Goal: Task Accomplishment & Management: Use online tool/utility

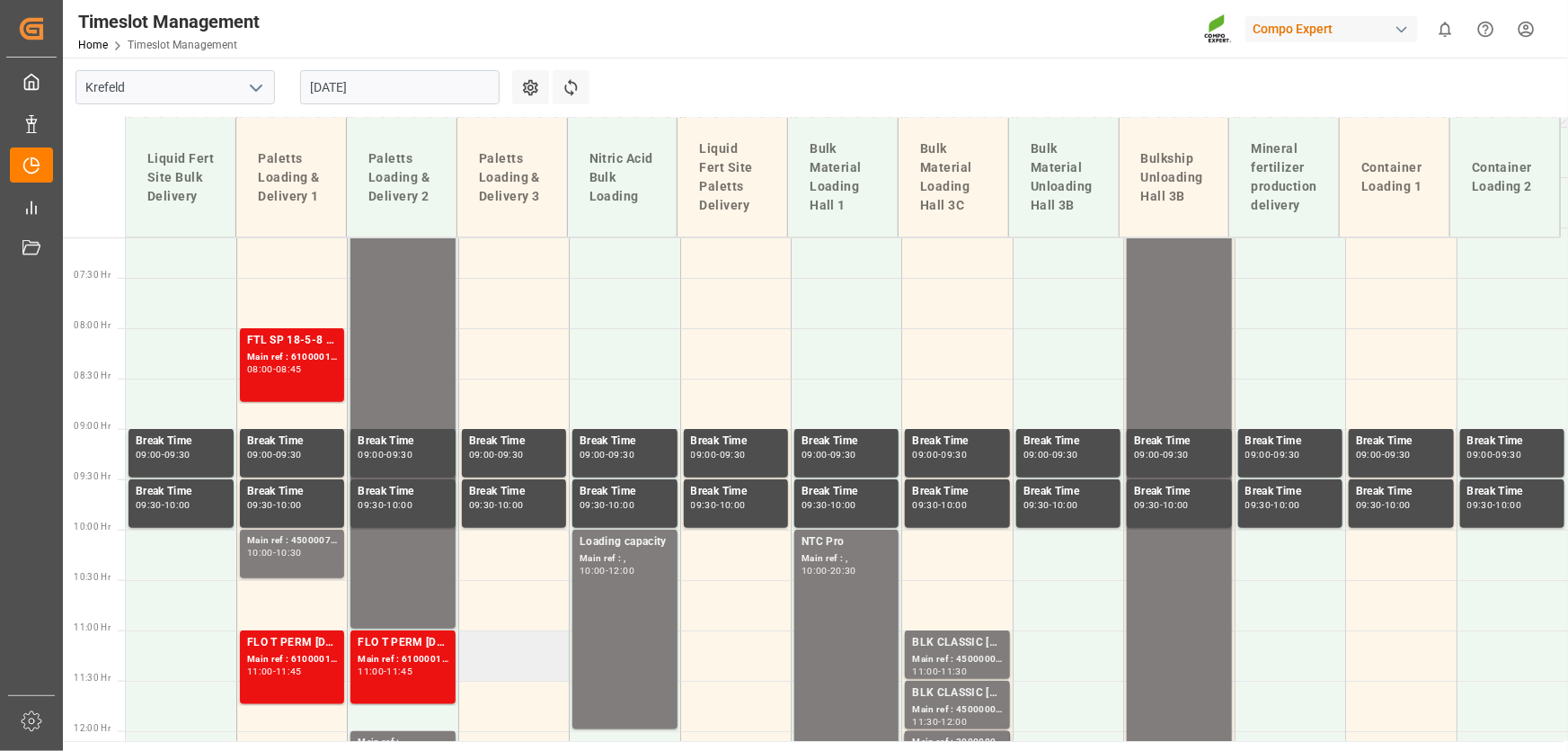
scroll to position [706, 0]
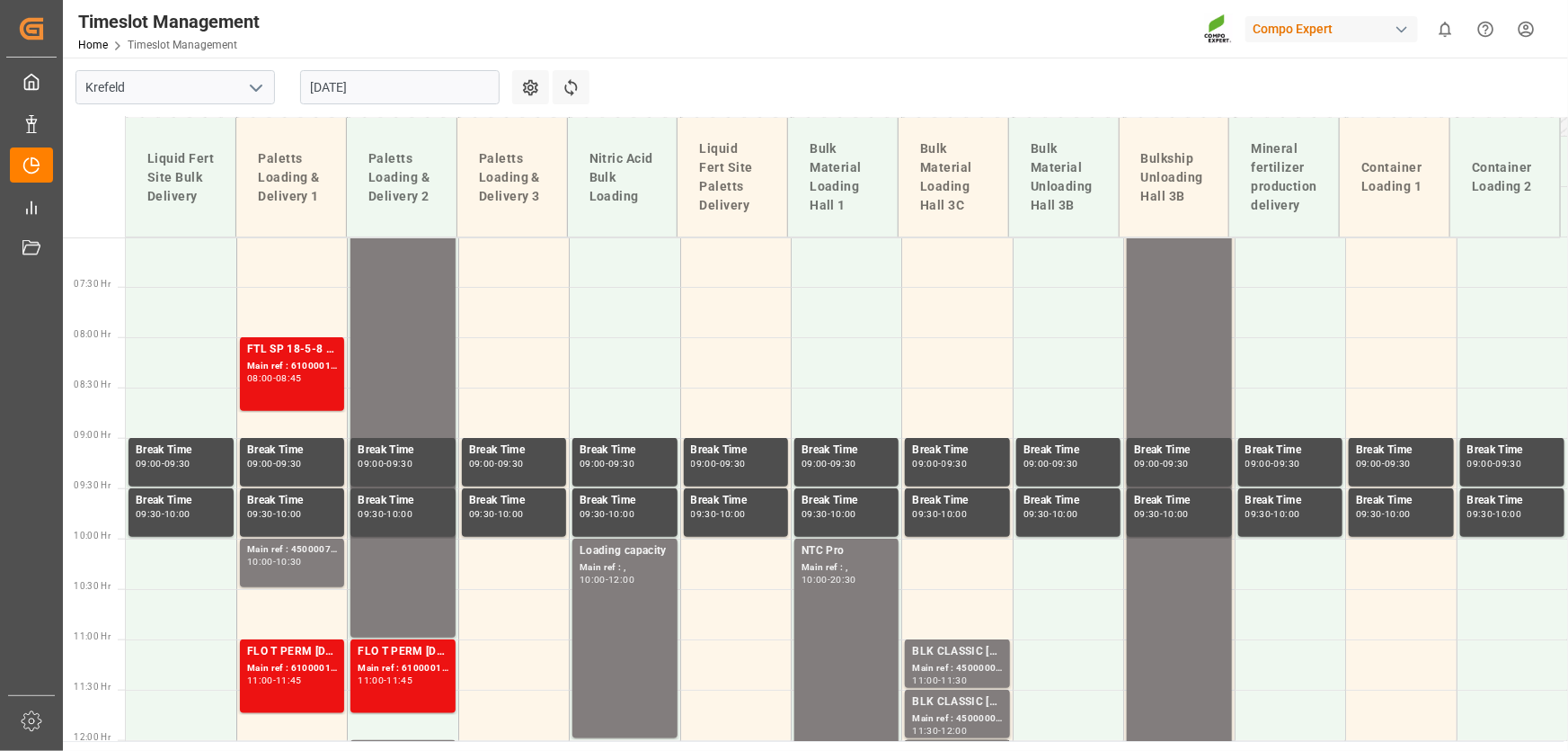
click at [344, 81] on input "[DATE]" at bounding box center [400, 86] width 200 height 34
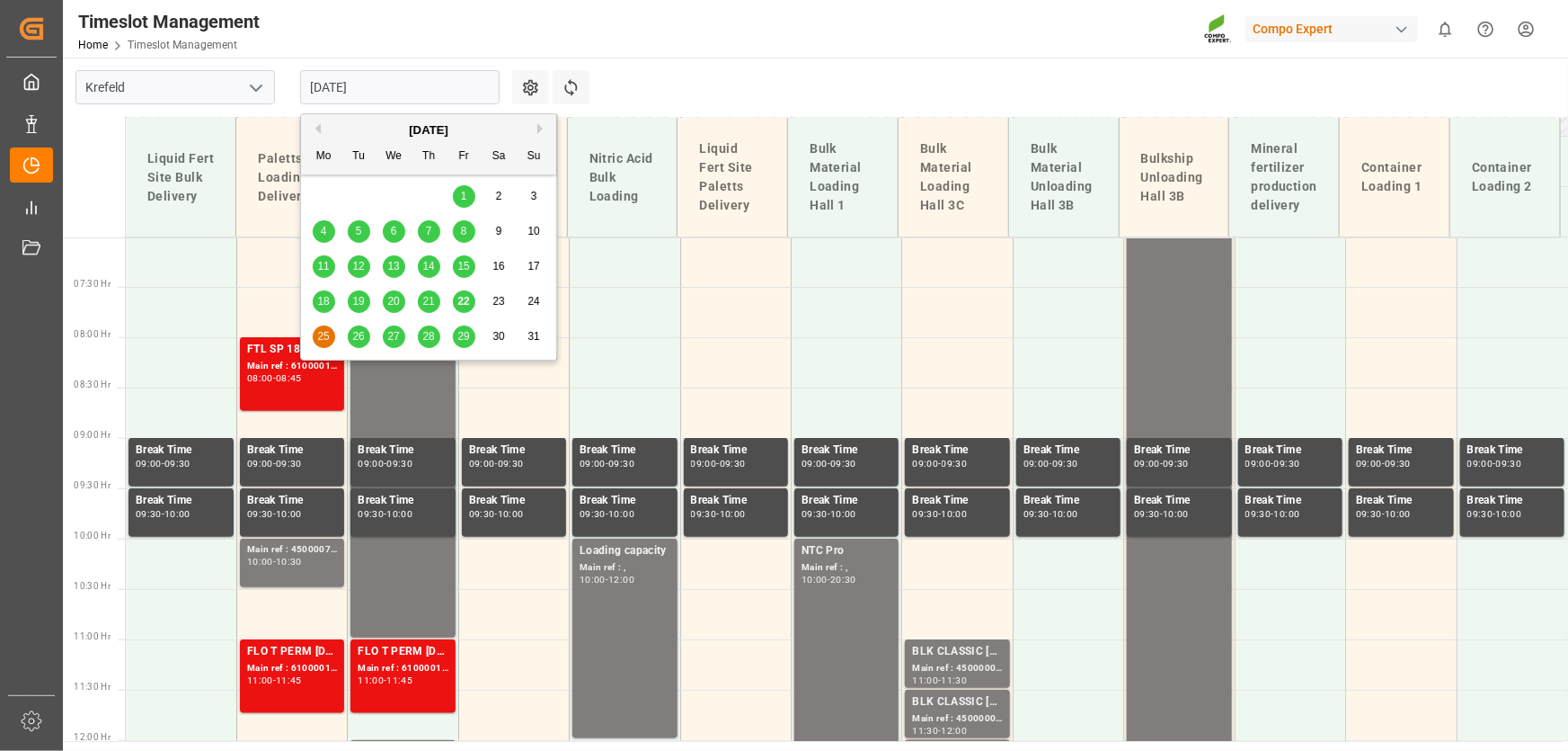
click at [782, 90] on main "[GEOGRAPHIC_DATA] [DATE] Settings Refresh Time Slots Liquid Fert Site Bulk Deli…" at bounding box center [814, 399] width 1502 height 683
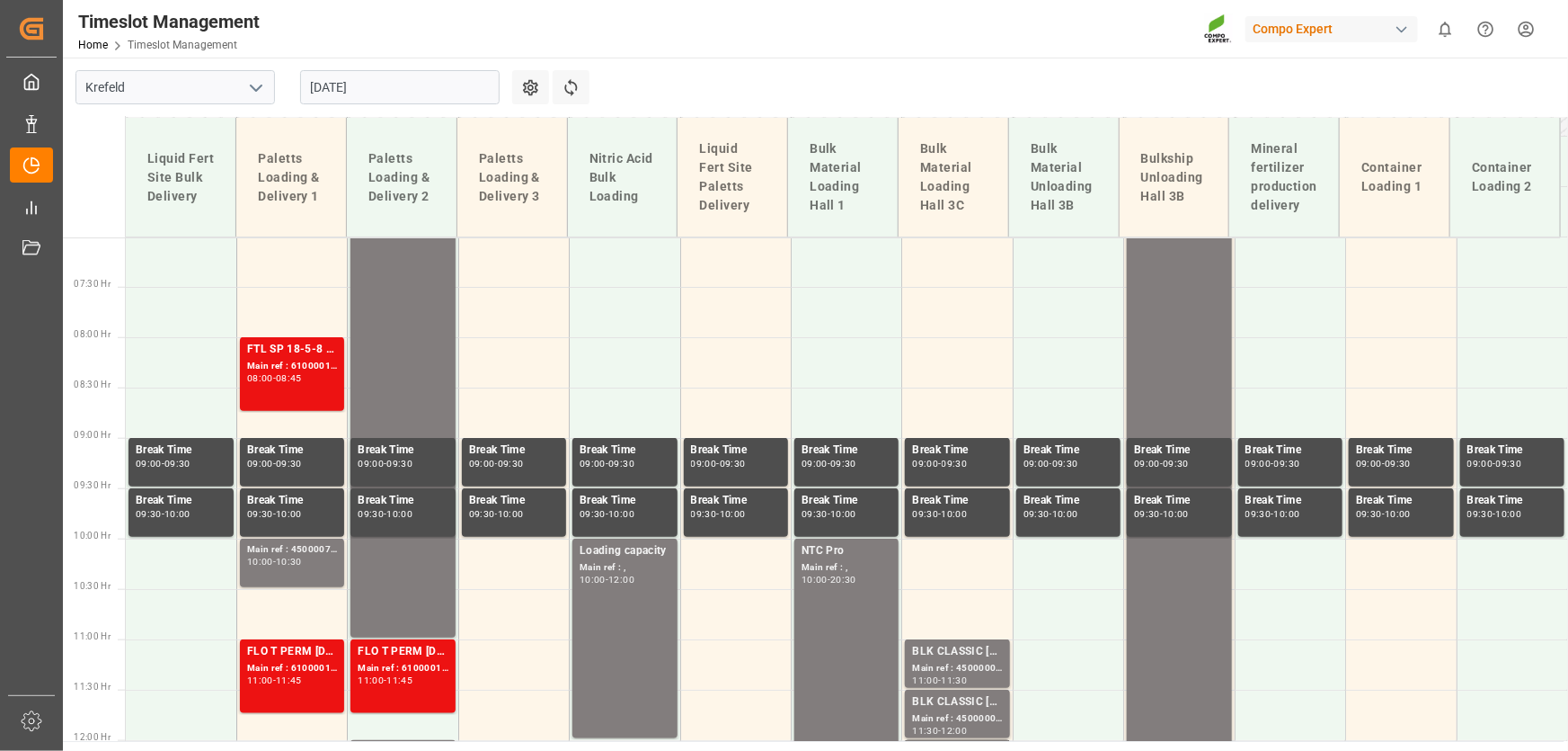
click at [719, 71] on main "[GEOGRAPHIC_DATA] [DATE] Settings Refresh Time Slots Liquid Fert Site Bulk Deli…" at bounding box center [814, 399] width 1502 height 683
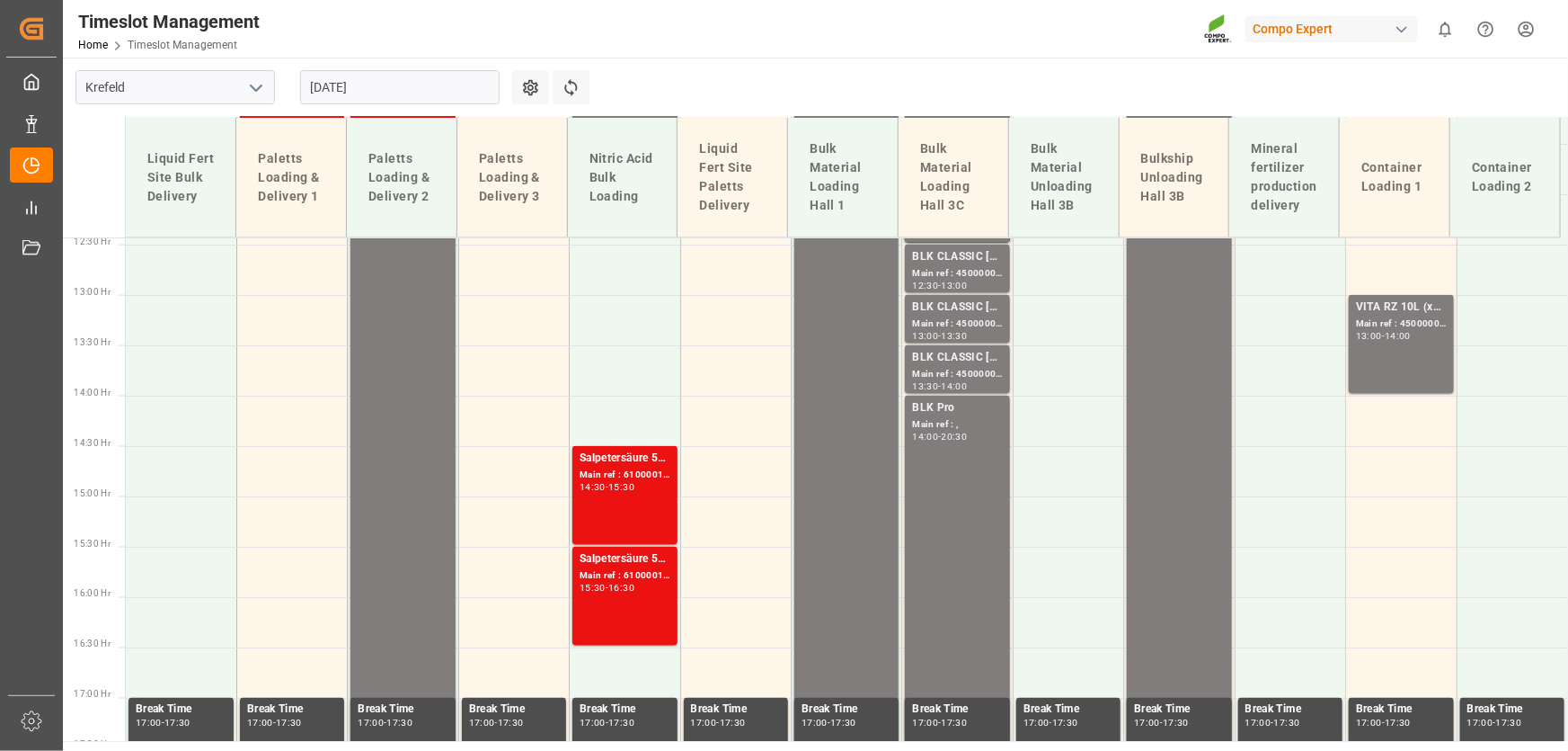
scroll to position [869, 0]
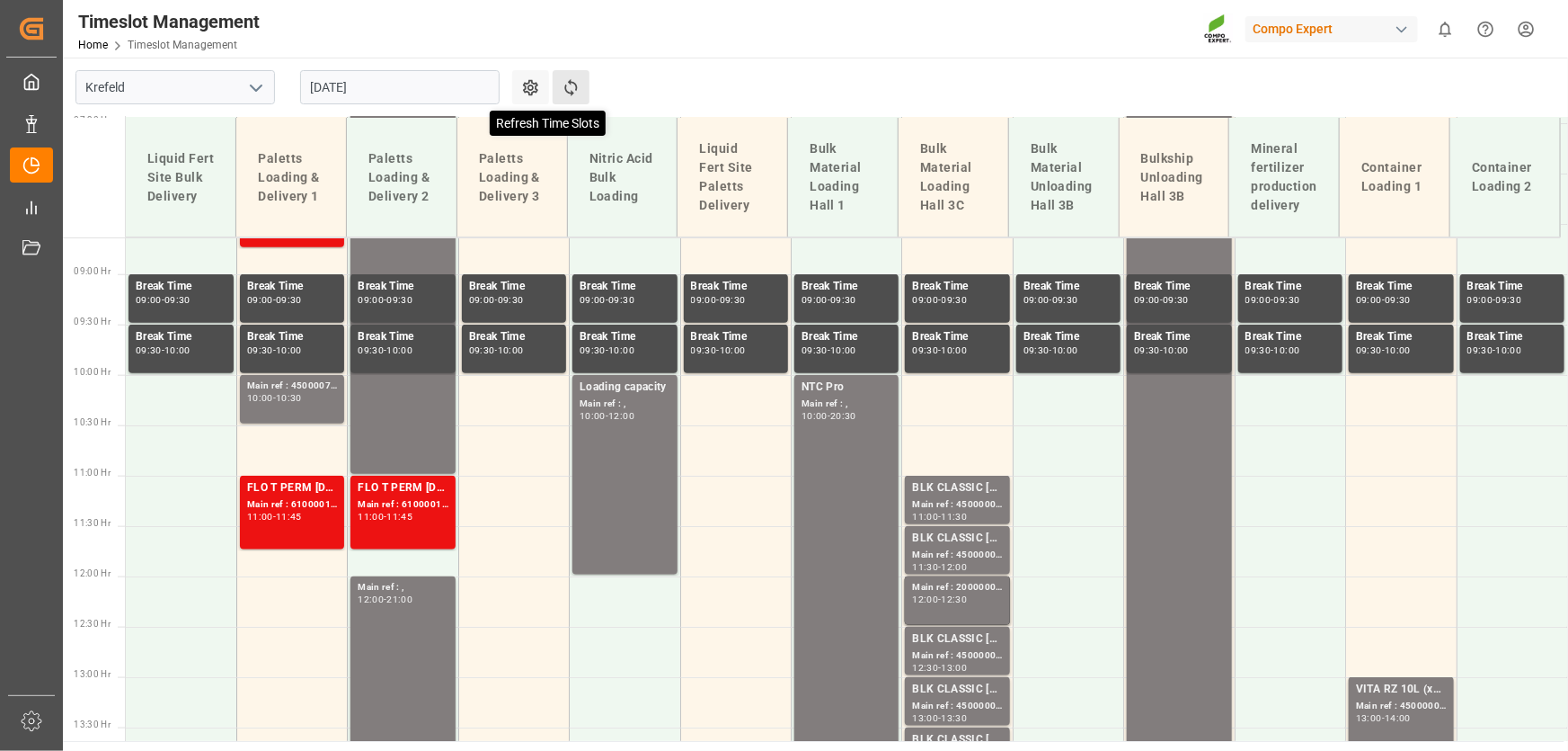
click at [577, 94] on icon at bounding box center [570, 87] width 18 height 18
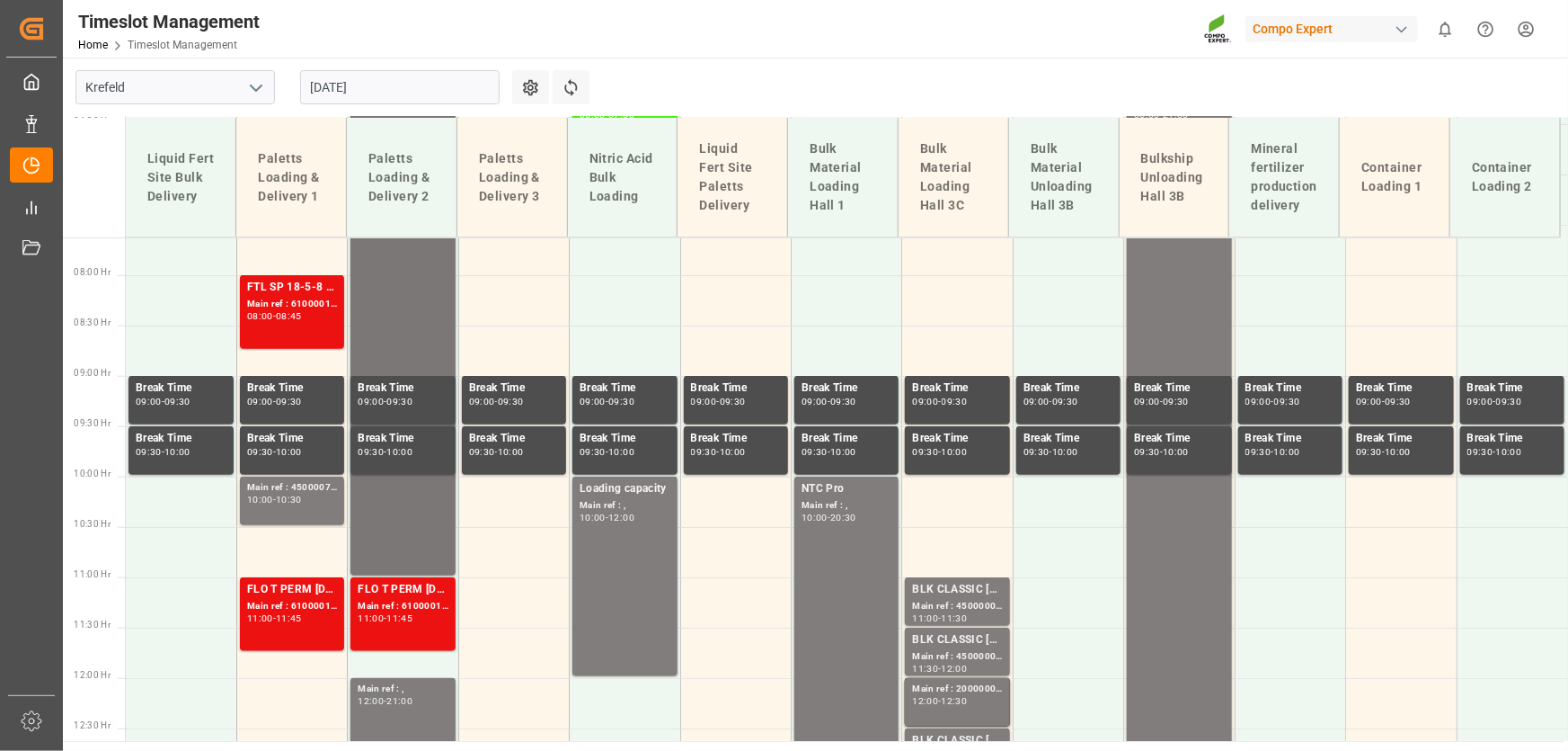
scroll to position [743, 0]
